Goal: Information Seeking & Learning: Learn about a topic

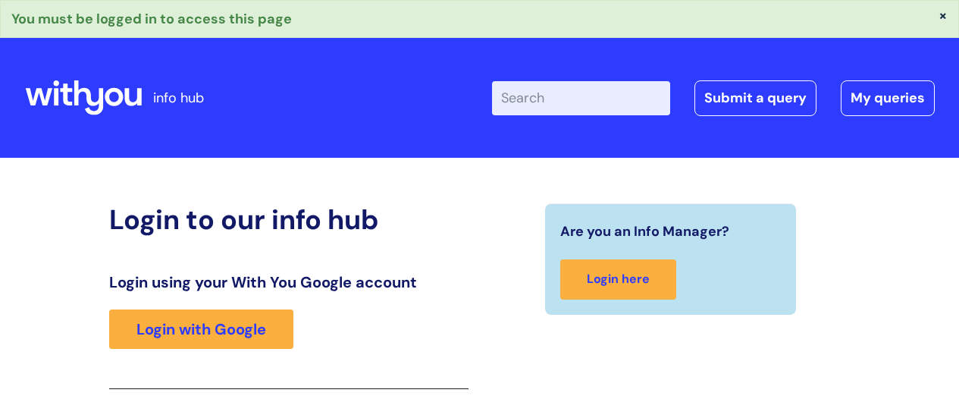
scroll to position [193, 0]
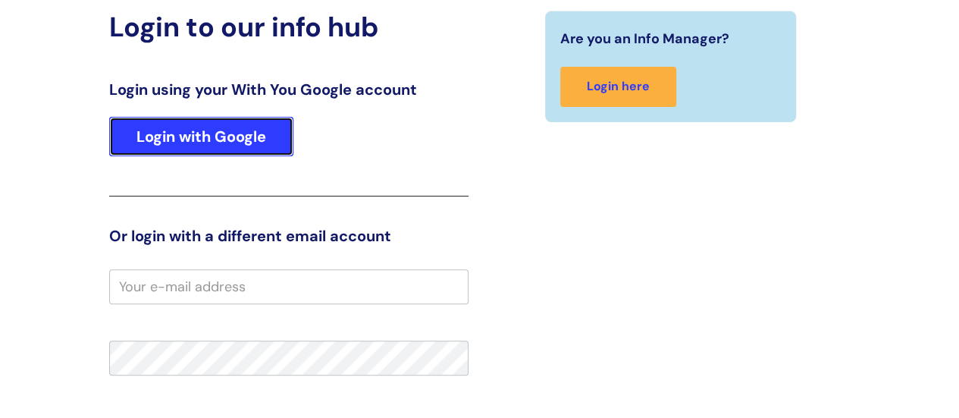
click at [262, 130] on link "Login with Google" at bounding box center [201, 136] width 184 height 39
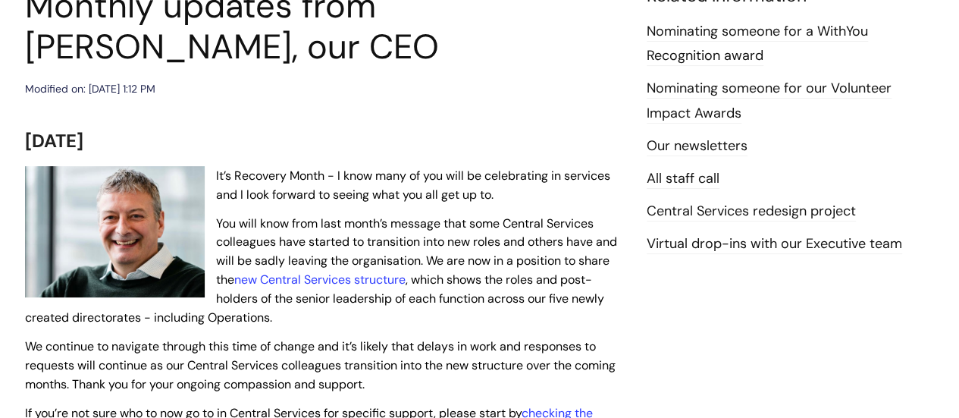
scroll to position [227, 0]
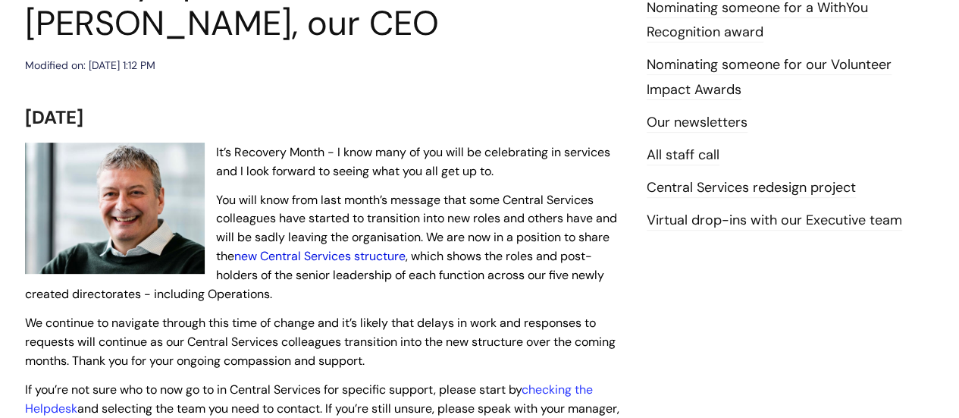
click at [296, 258] on link "new Central Services structure" at bounding box center [319, 256] width 171 height 16
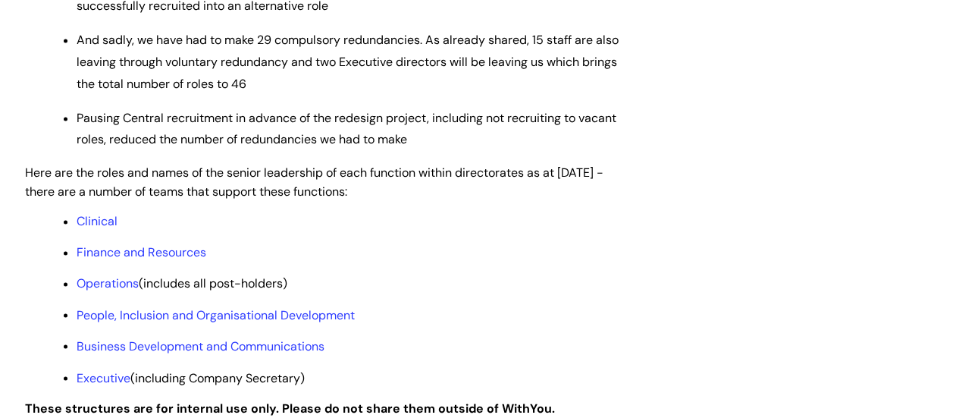
scroll to position [1137, 0]
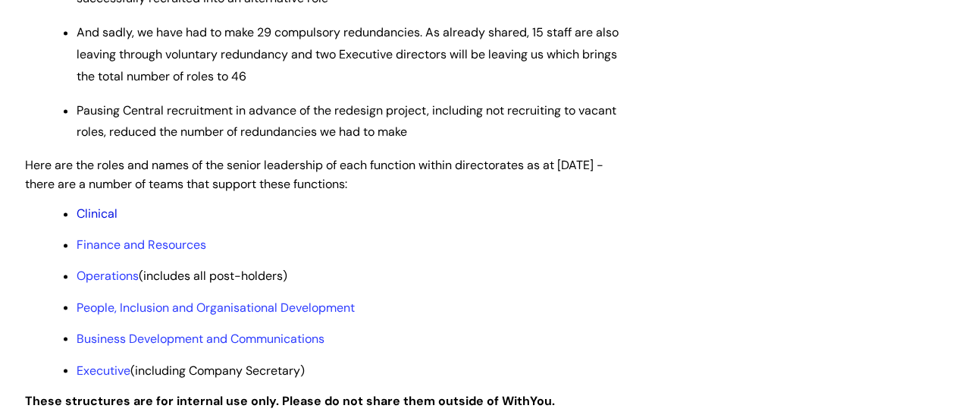
click at [106, 221] on link "Clinical" at bounding box center [97, 213] width 41 height 16
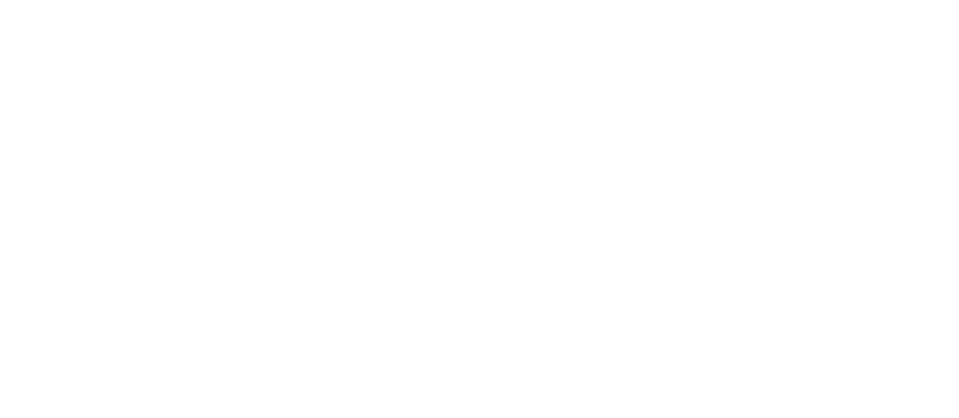
scroll to position [1137, 0]
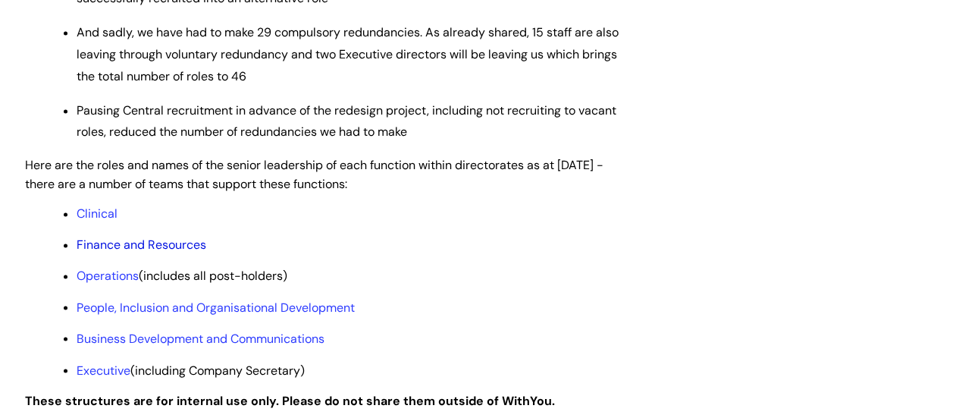
click at [129, 252] on link "Finance and Resources" at bounding box center [142, 245] width 130 height 16
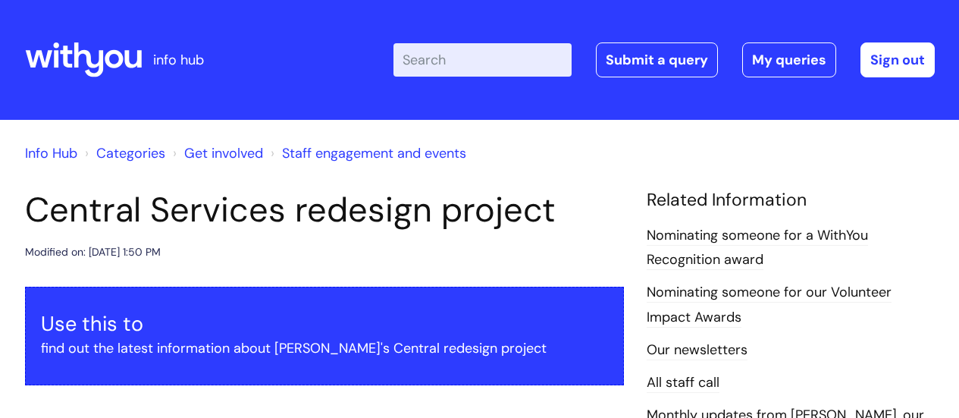
scroll to position [1137, 0]
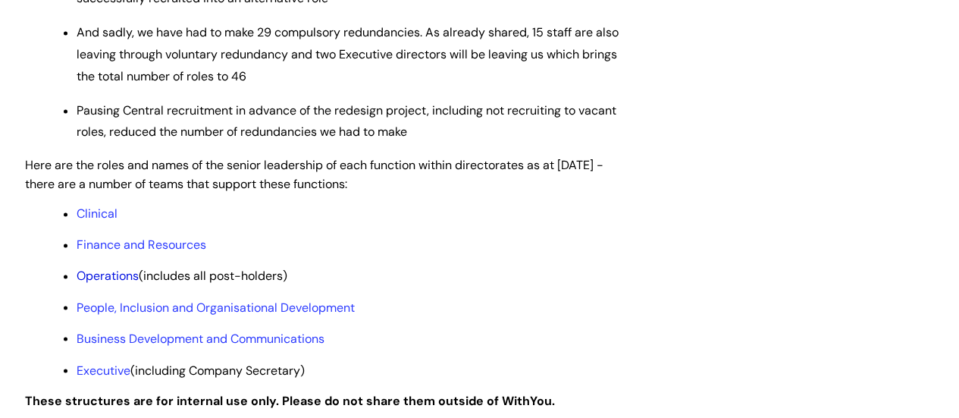
click at [127, 284] on link "Operations" at bounding box center [108, 276] width 62 height 16
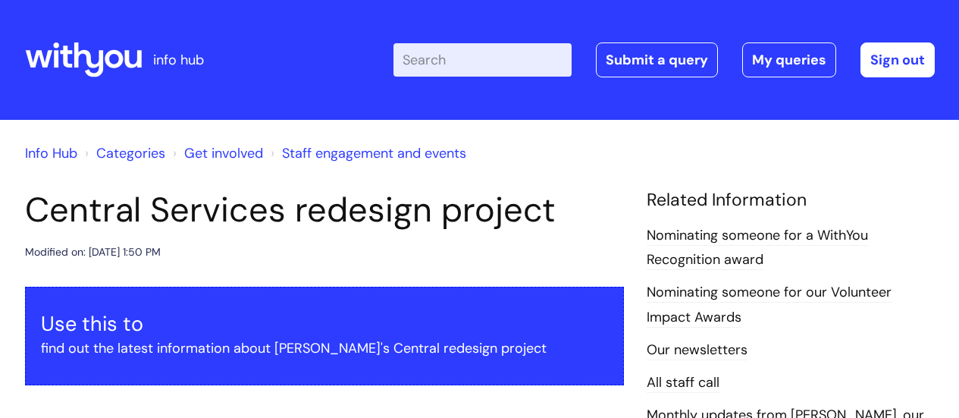
scroll to position [1137, 0]
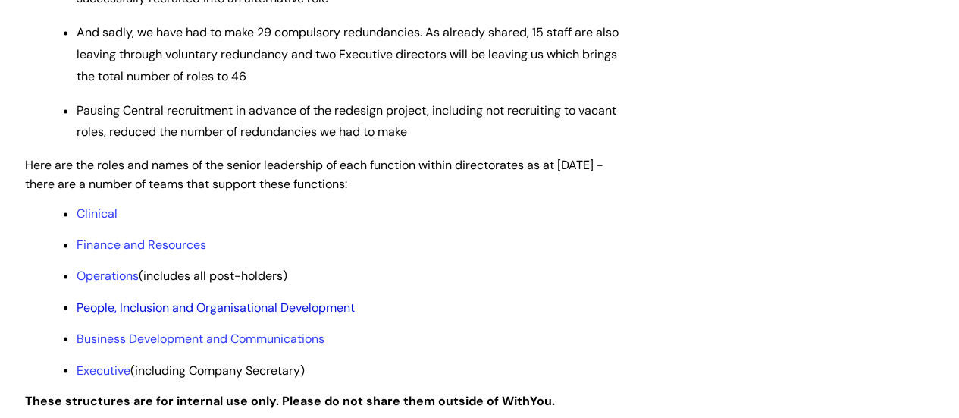
click at [193, 315] on link "People, Inclusion and Organisational Development" at bounding box center [216, 307] width 278 height 16
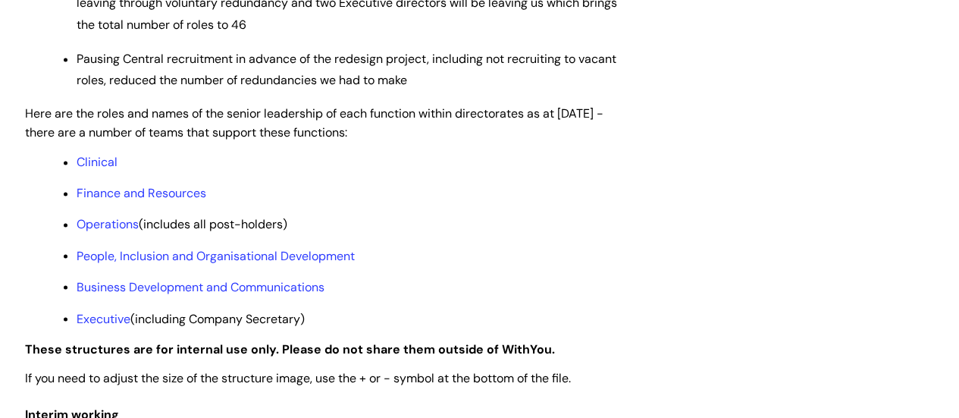
scroll to position [1213, 0]
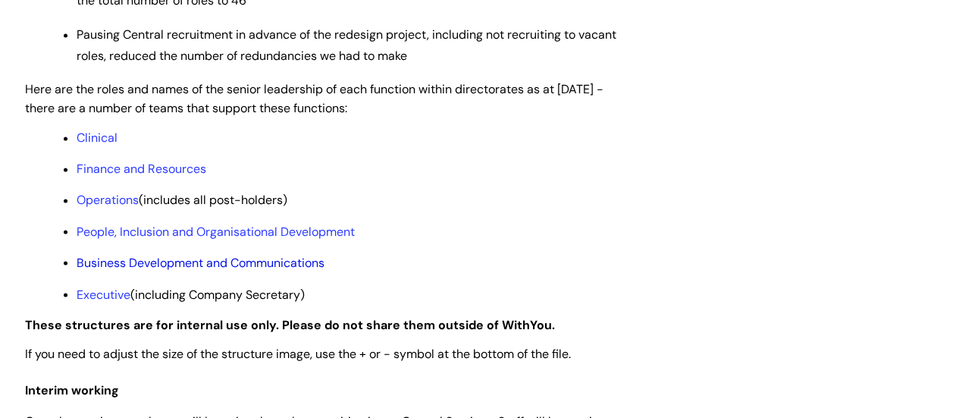
click at [241, 270] on link "Business Development and Communications" at bounding box center [201, 262] width 248 height 16
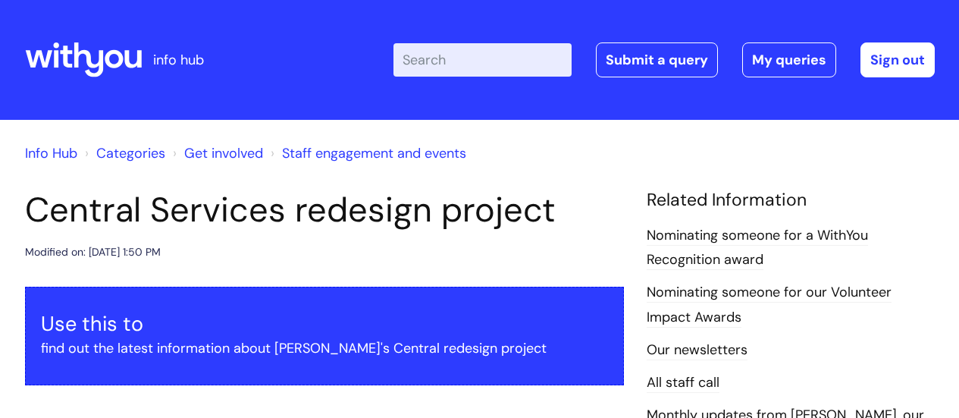
scroll to position [1210, 0]
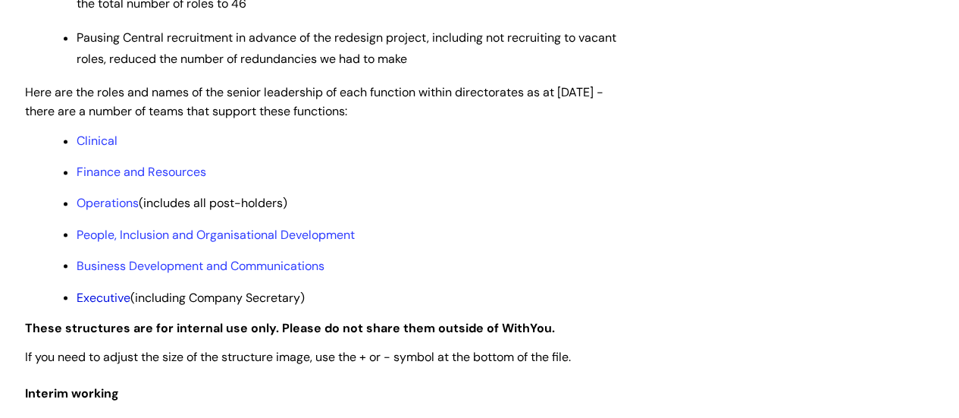
click at [118, 305] on link "Executive" at bounding box center [104, 297] width 54 height 16
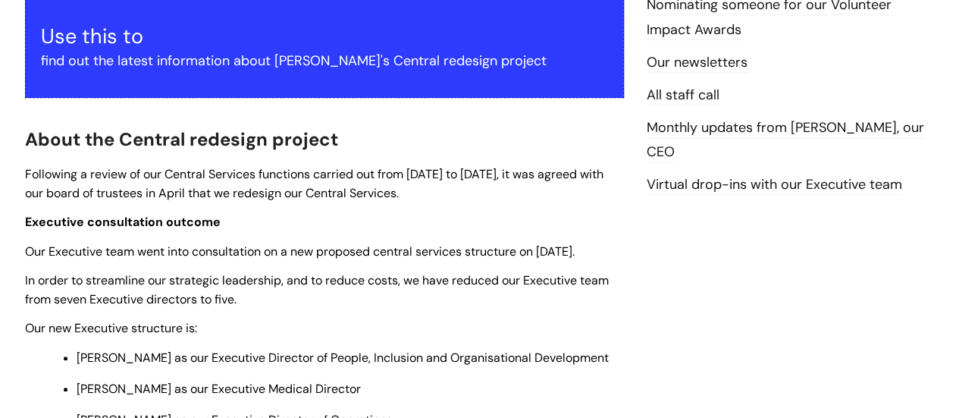
scroll to position [146, 0]
